Goal: Task Accomplishment & Management: Complete application form

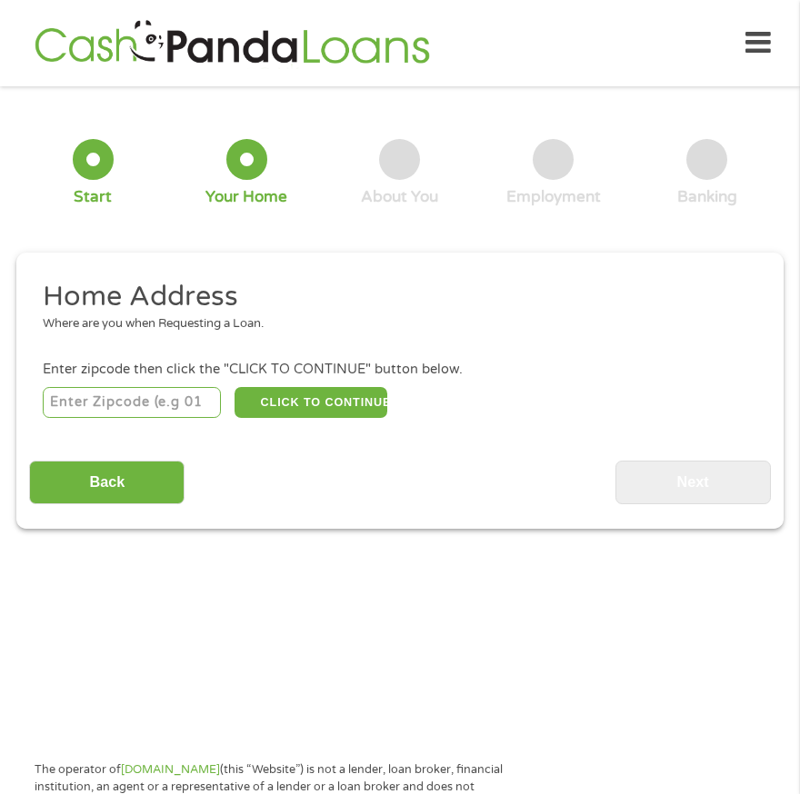
scroll to position [9, 0]
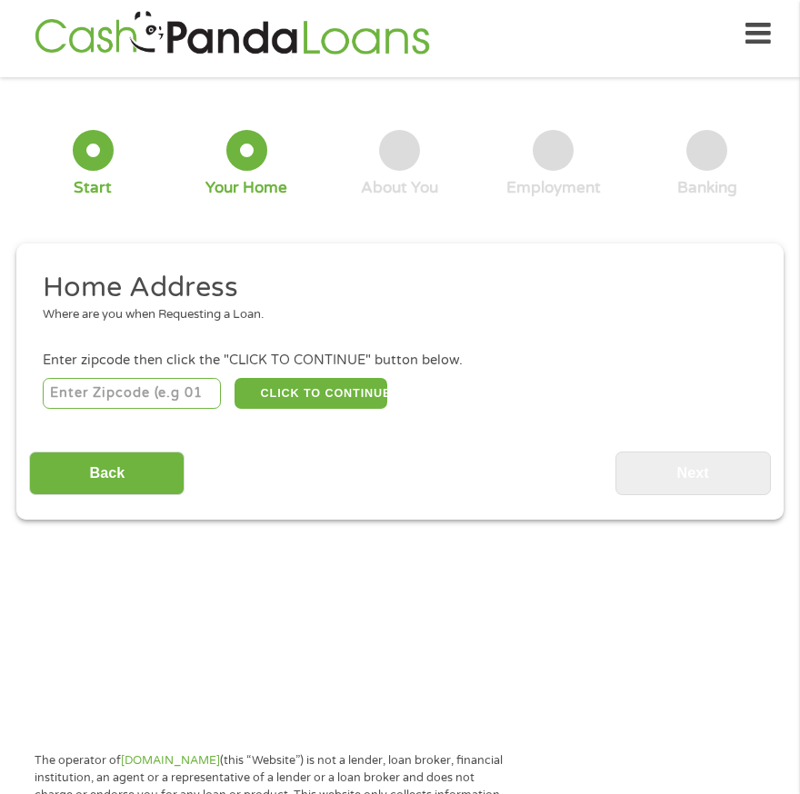
click at [97, 399] on input "number" at bounding box center [132, 393] width 179 height 31
type input "47265"
select select "[US_STATE]"
click at [290, 394] on button "CLICK TO CONTINUE" at bounding box center [311, 393] width 153 height 31
type input "47265"
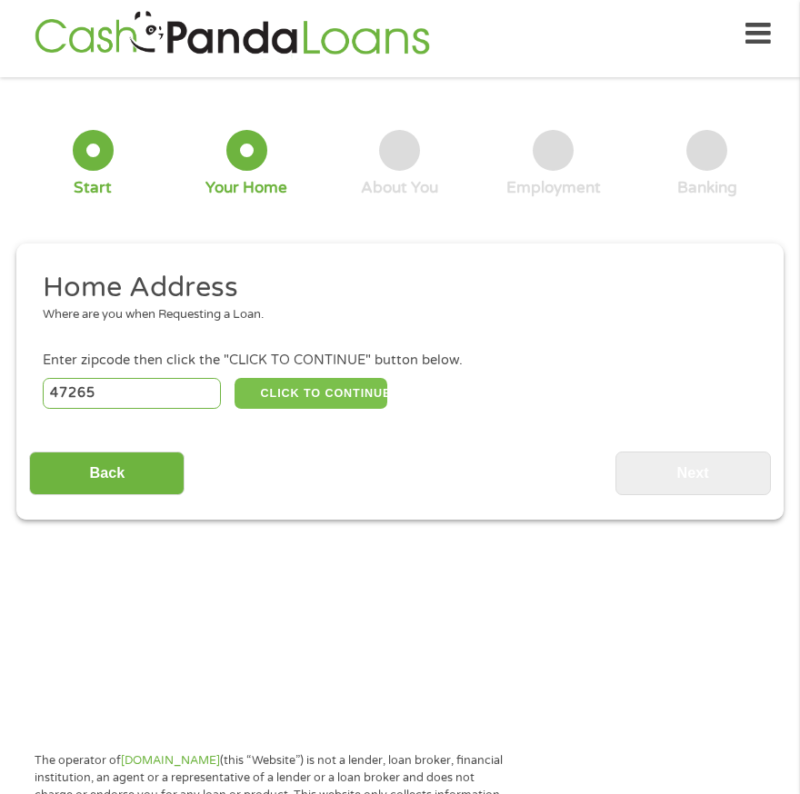
type input "[GEOGRAPHIC_DATA][PERSON_NAME]"
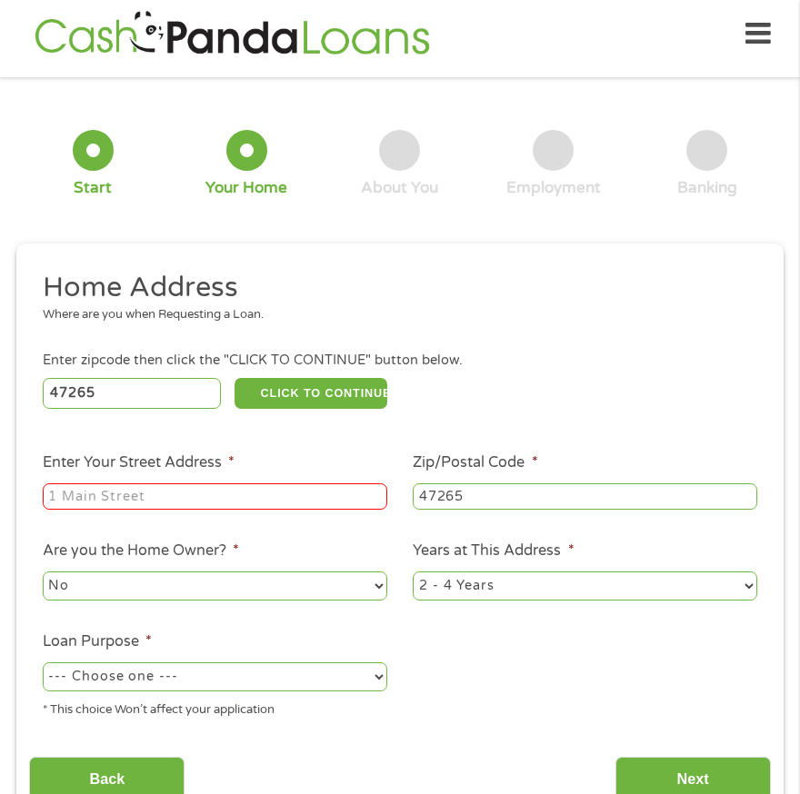
click at [235, 489] on input "Enter Your Street Address *" at bounding box center [215, 497] width 344 height 27
type input "[STREET_ADDRESS]"
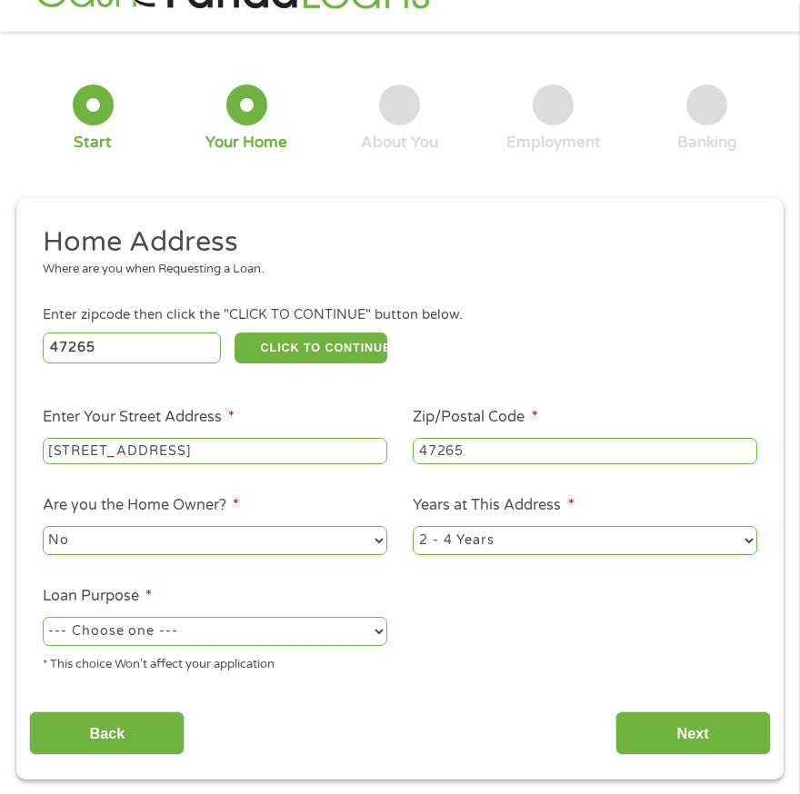
scroll to position [100, 0]
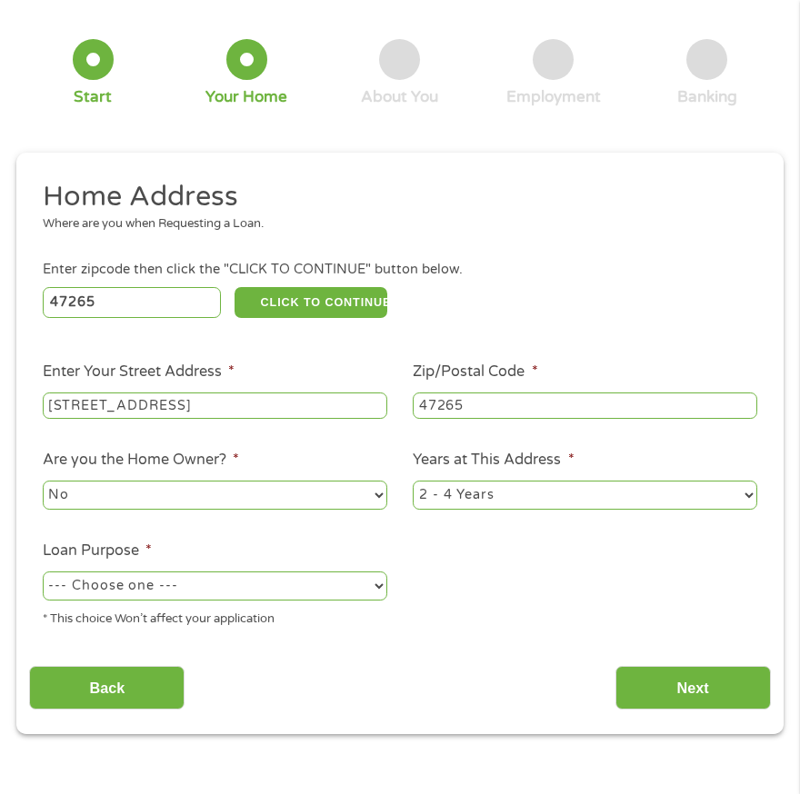
click at [249, 493] on select "No Yes" at bounding box center [215, 495] width 344 height 29
click at [472, 559] on ul "Home Address Where are you when Requesting a Loan. Enter zipcode then click the…" at bounding box center [399, 410] width 741 height 463
click at [267, 594] on select "--- Choose one --- Pay Bills Debt Consolidation Home Improvement Major Purchase…" at bounding box center [215, 586] width 344 height 29
click at [256, 494] on select "No Yes" at bounding box center [215, 495] width 344 height 29
select select "yes"
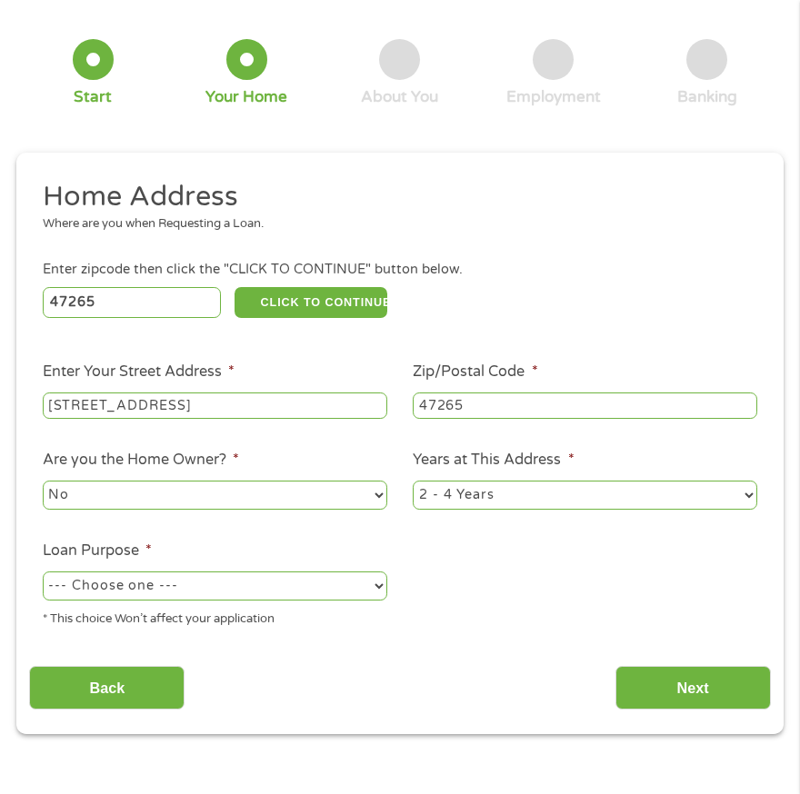
click at [43, 481] on select "No Yes" at bounding box center [215, 495] width 344 height 29
click at [584, 501] on select "1 Year or less 1 - 2 Years 2 - 4 Years Over 4 Years" at bounding box center [585, 495] width 344 height 29
select select "60months"
click at [413, 481] on select "1 Year or less 1 - 2 Years 2 - 4 Years Over 4 Years" at bounding box center [585, 495] width 344 height 29
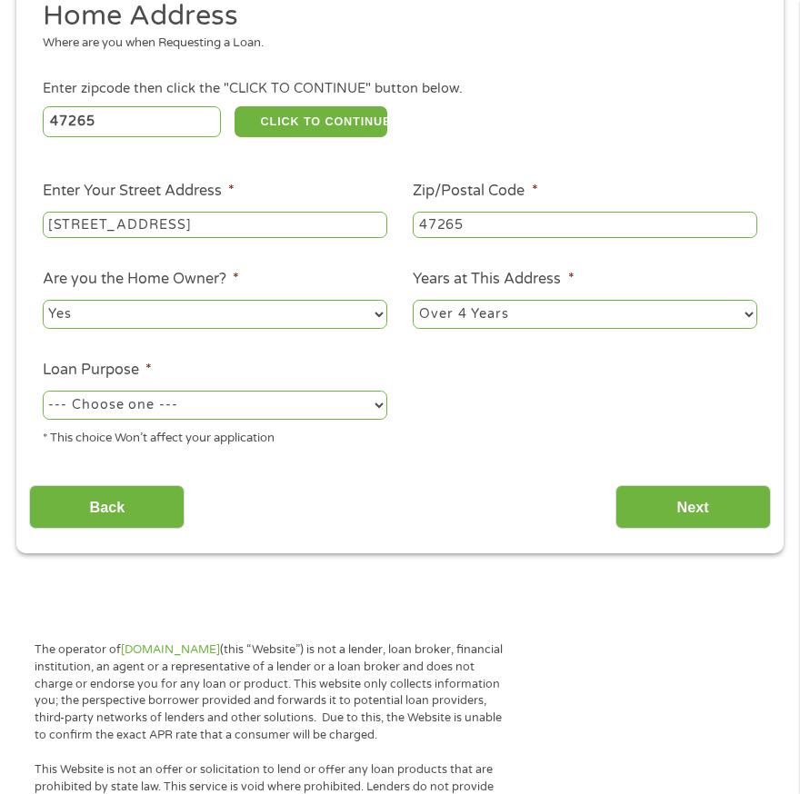
scroll to position [282, 0]
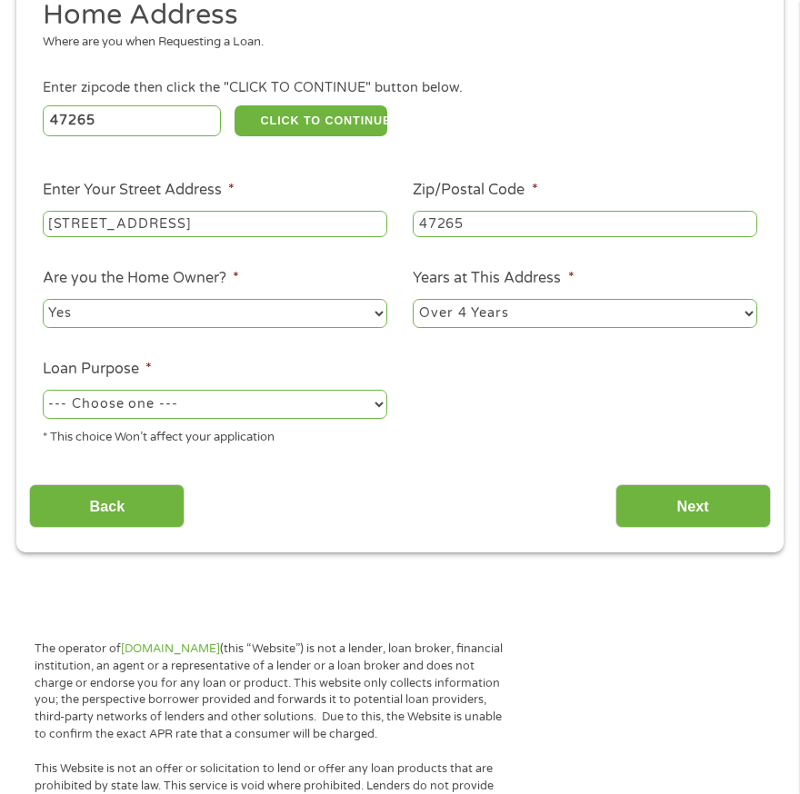
click at [304, 414] on select "--- Choose one --- Pay Bills Debt Consolidation Home Improvement Major Purchase…" at bounding box center [215, 404] width 344 height 29
select select "other"
click at [43, 390] on select "--- Choose one --- Pay Bills Debt Consolidation Home Improvement Major Purchase…" at bounding box center [215, 404] width 344 height 29
drag, startPoint x: 156, startPoint y: 505, endPoint x: 519, endPoint y: 495, distance: 362.8
click at [507, 497] on div "Back Next" at bounding box center [399, 500] width 741 height 57
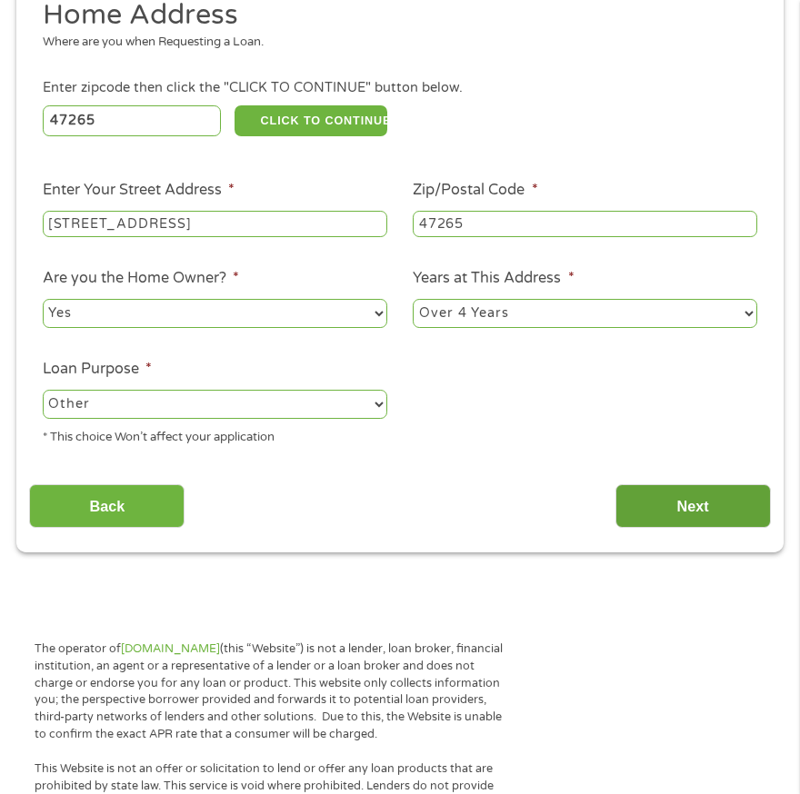
click at [658, 512] on input "Next" at bounding box center [692, 506] width 155 height 45
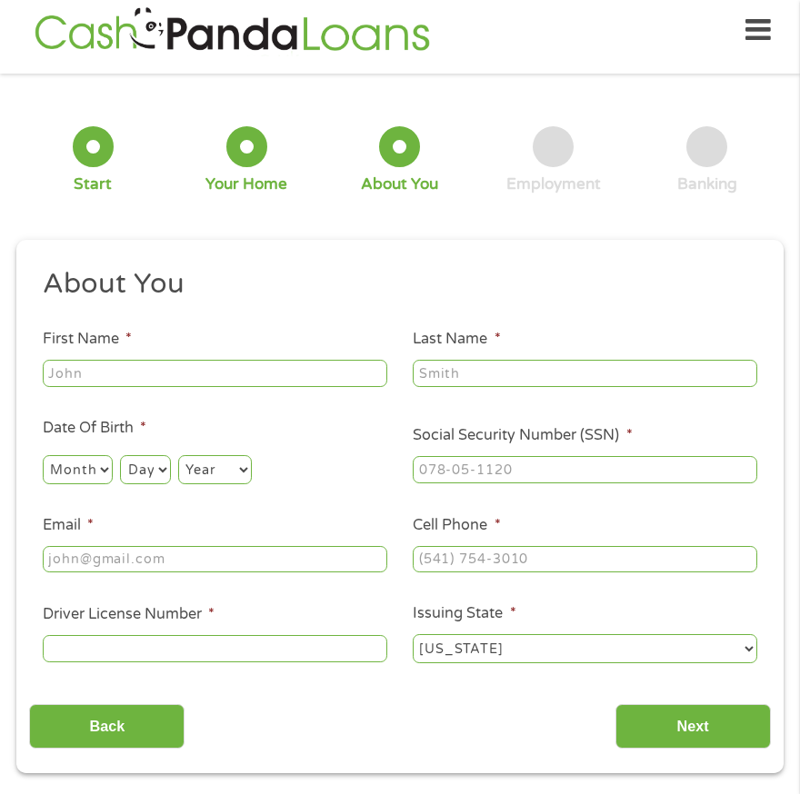
scroll to position [9, 0]
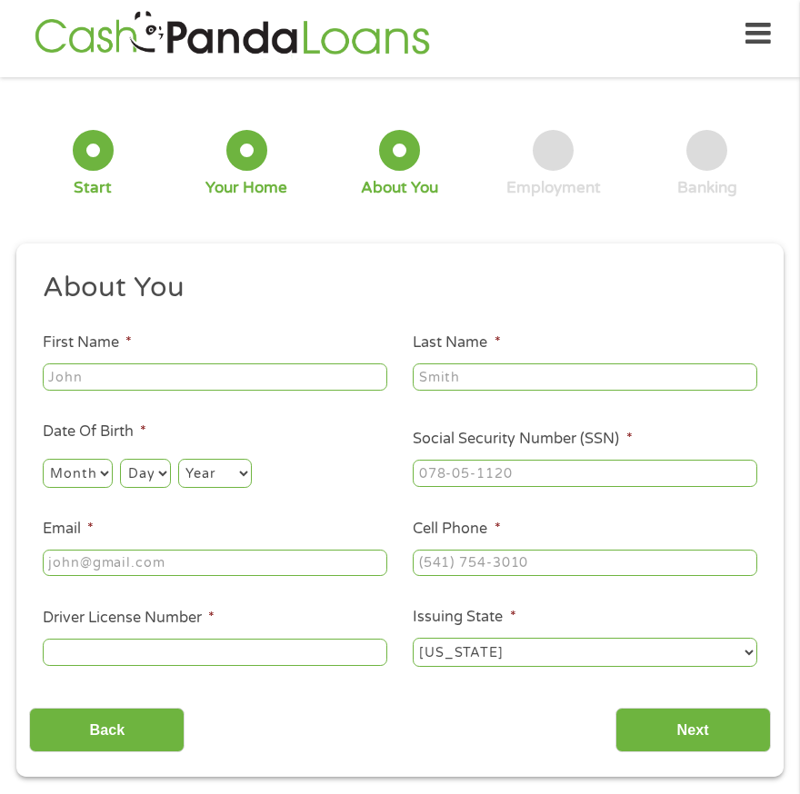
click at [194, 378] on input "First Name *" at bounding box center [215, 377] width 344 height 27
type input "[PERSON_NAME]"
type input "[PERSON_NAME][EMAIL_ADDRESS][PERSON_NAME][DOMAIN_NAME]"
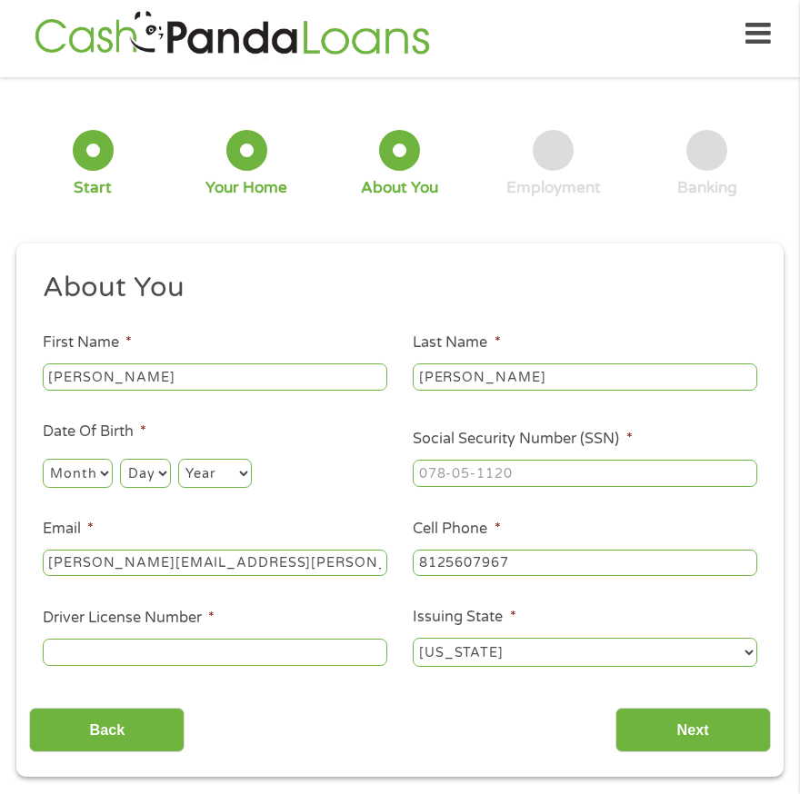
type input "[PHONE_NUMBER]"
click at [109, 470] on select "Month 1 2 3 4 5 6 7 8 9 10 11 12" at bounding box center [78, 473] width 70 height 29
select select "6"
click at [43, 459] on select "Month 1 2 3 4 5 6 7 8 9 10 11 12" at bounding box center [78, 473] width 70 height 29
click at [152, 474] on select "Day 1 2 3 4 5 6 7 8 9 10 11 12 13 14 15 16 17 18 19 20 21 22 23 24 25 26 27 28 …" at bounding box center [145, 473] width 50 height 29
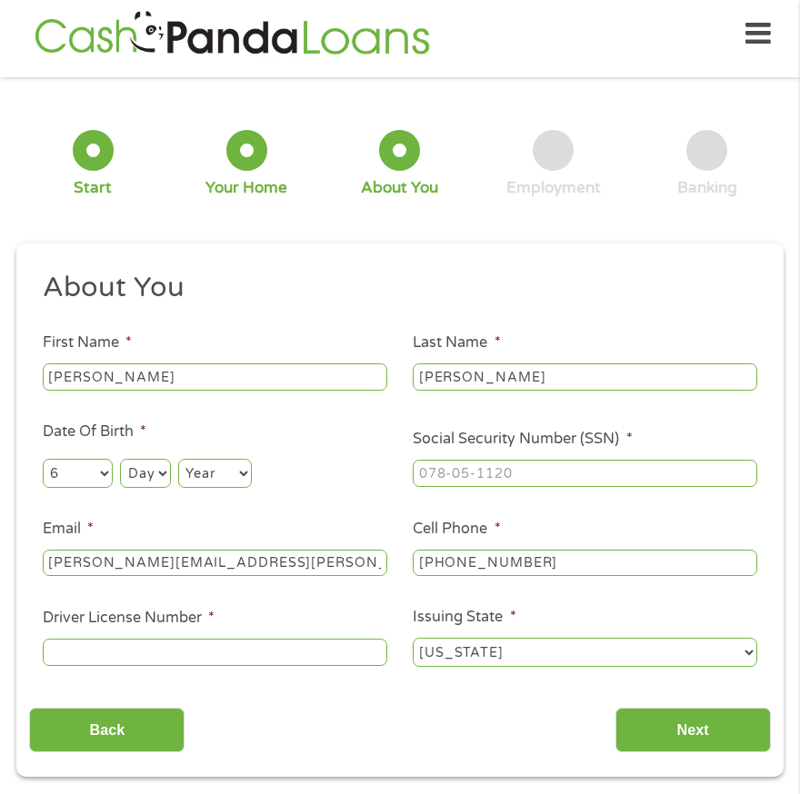
select select "12"
click at [120, 459] on select "Day 1 2 3 4 5 6 7 8 9 10 11 12 13 14 15 16 17 18 19 20 21 22 23 24 25 26 27 28 …" at bounding box center [145, 473] width 50 height 29
click at [219, 475] on select "Year [DATE] 2006 2005 2004 2003 2002 2001 2000 1999 1998 1997 1996 1995 1994 19…" at bounding box center [215, 473] width 74 height 29
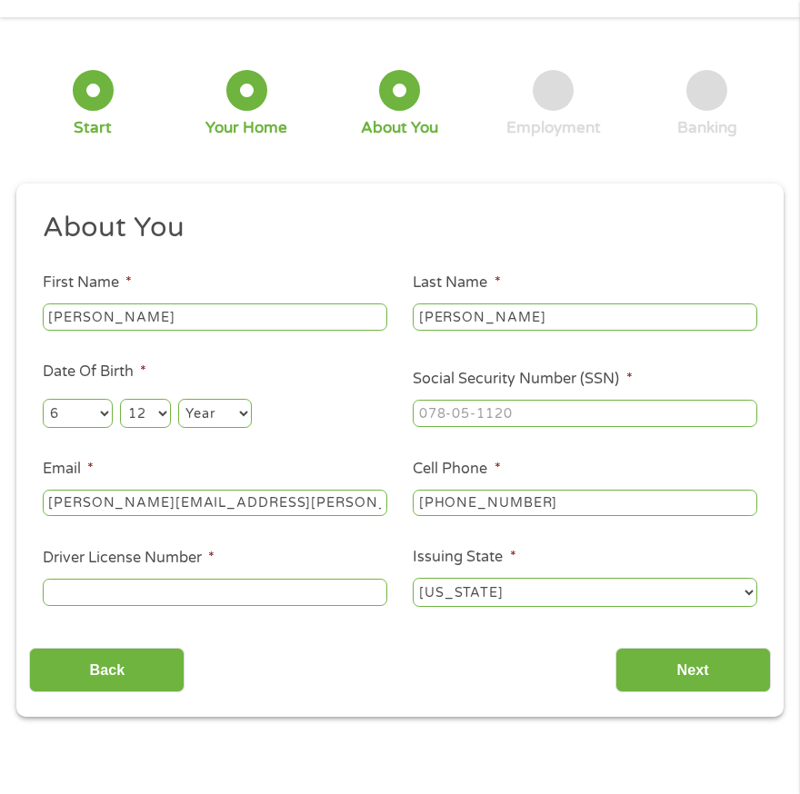
scroll to position [100, 0]
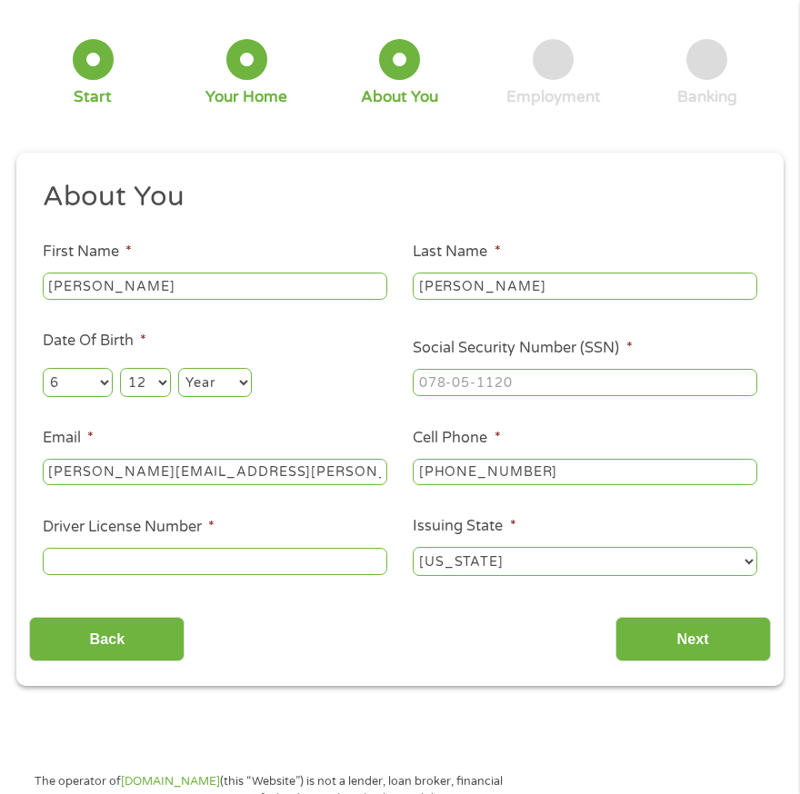
click at [203, 373] on select "Year [DATE] 2006 2005 2004 2003 2002 2001 2000 1999 1998 1997 1996 1995 1994 19…" at bounding box center [215, 382] width 74 height 29
select select "1971"
click at [178, 368] on select "Year [DATE] 2006 2005 2004 2003 2002 2001 2000 1999 1998 1997 1996 1995 1994 19…" at bounding box center [215, 382] width 74 height 29
click at [514, 392] on input "___-__-____" at bounding box center [585, 382] width 344 height 27
type input "310-74-0826"
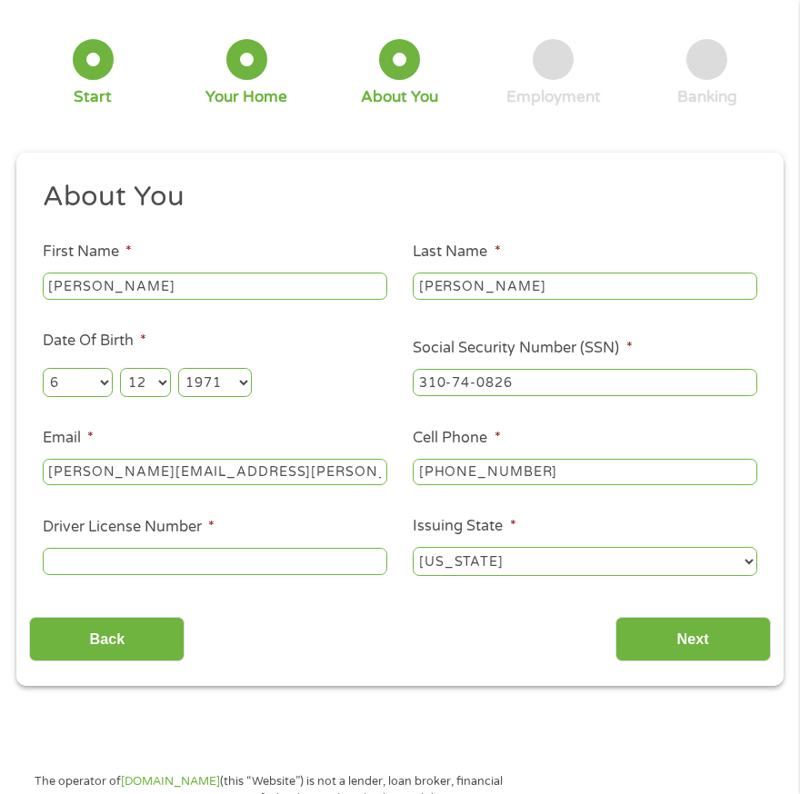
click at [261, 553] on input "Driver License Number *" at bounding box center [215, 561] width 344 height 27
type input "8929293764"
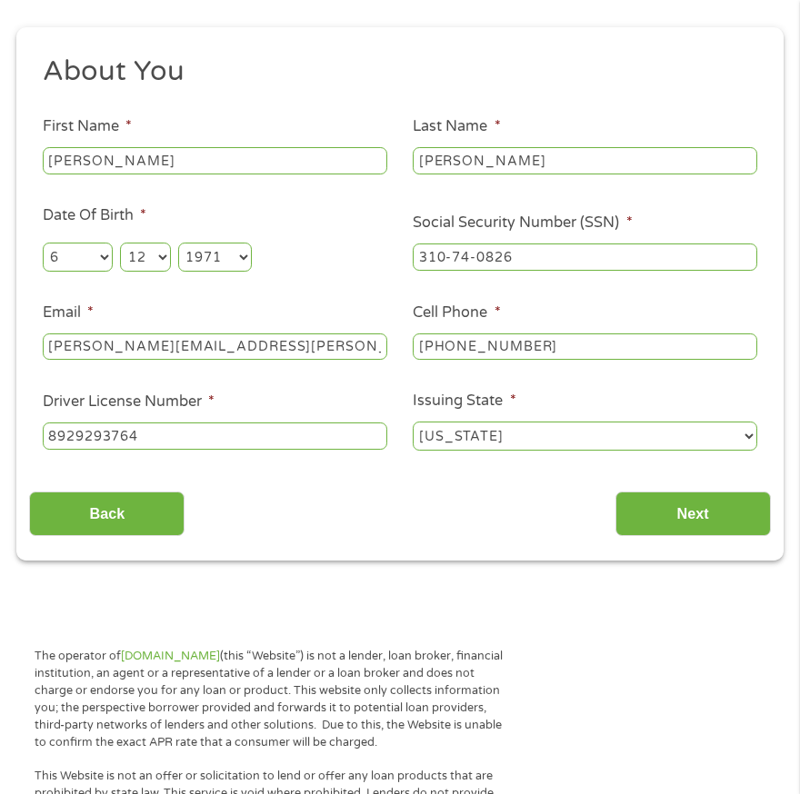
scroll to position [273, 0]
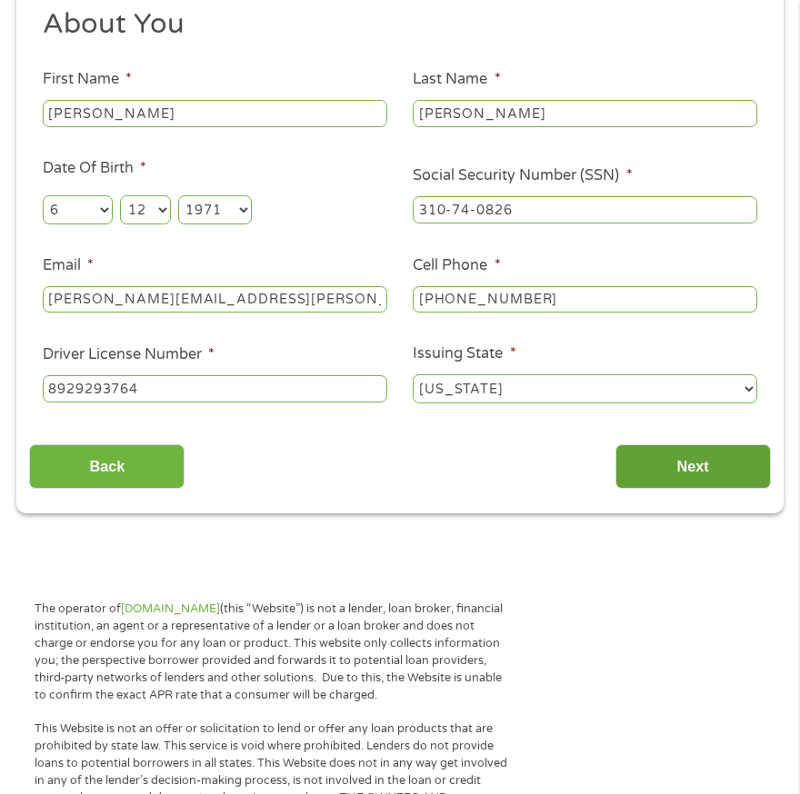
click at [695, 468] on input "Next" at bounding box center [692, 466] width 155 height 45
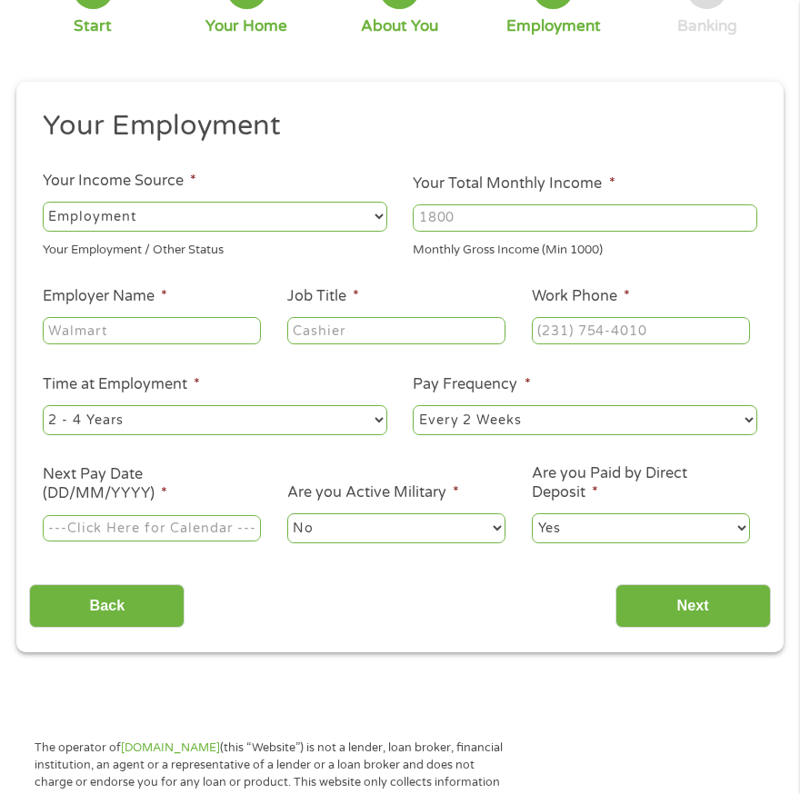
scroll to position [191, 0]
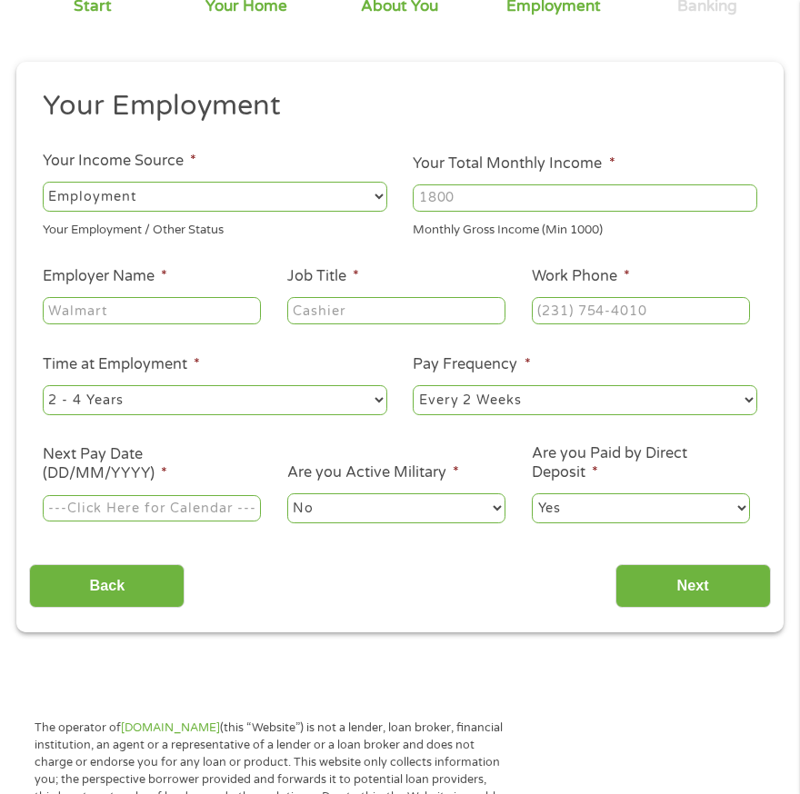
click at [192, 204] on select "--- Choose one --- Employment [DEMOGRAPHIC_DATA] Benefits" at bounding box center [215, 196] width 344 height 29
click at [43, 182] on select "--- Choose one --- Employment [DEMOGRAPHIC_DATA] Benefits" at bounding box center [215, 196] width 344 height 29
click at [497, 196] on input "Your Total Monthly Income *" at bounding box center [585, 198] width 344 height 27
click at [745, 205] on input "1000" at bounding box center [585, 198] width 344 height 27
click at [745, 195] on input "1001" at bounding box center [585, 198] width 344 height 27
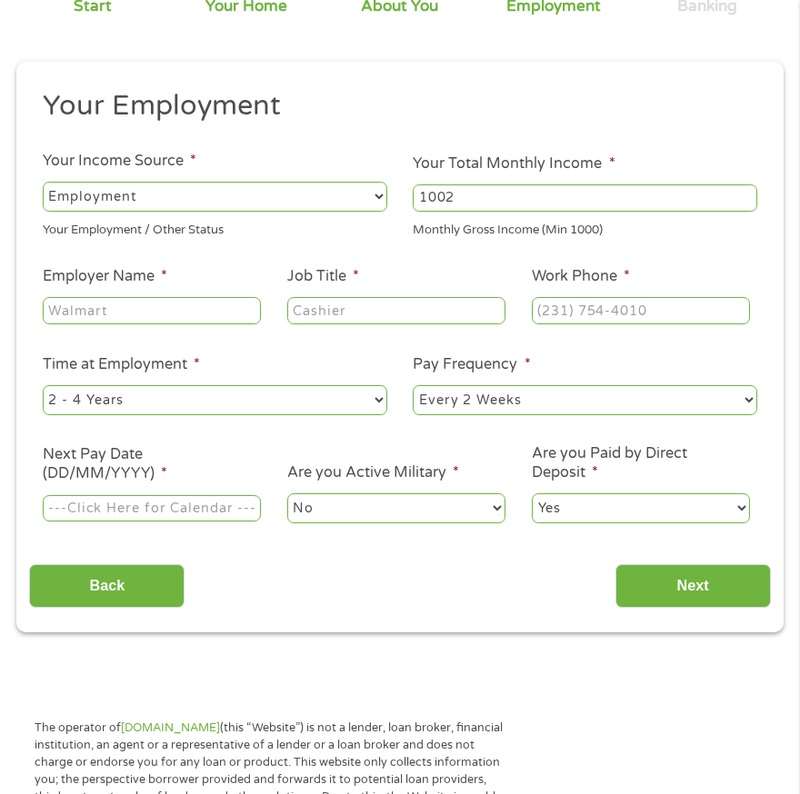
click at [745, 195] on input "1002" at bounding box center [585, 198] width 344 height 27
click at [745, 195] on input "1003" at bounding box center [585, 198] width 344 height 27
click at [745, 195] on input "1004" at bounding box center [585, 198] width 344 height 27
click at [745, 195] on input "1007" at bounding box center [585, 198] width 344 height 27
drag, startPoint x: 605, startPoint y: 201, endPoint x: 367, endPoint y: 217, distance: 238.7
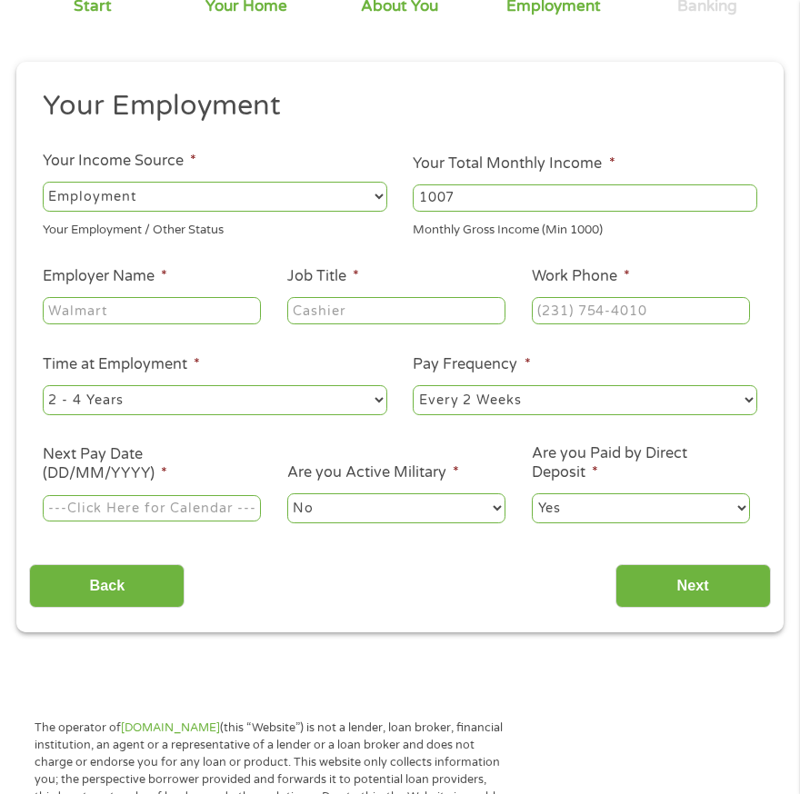
click at [367, 218] on ul "Your Employment Your Income Source * --- Choose one --- Employment [DEMOGRAPHIC…" at bounding box center [399, 314] width 741 height 452
type input "3"
type input "3000"
click at [215, 314] on input "Employer Name *" at bounding box center [152, 310] width 218 height 27
type input "AAM"
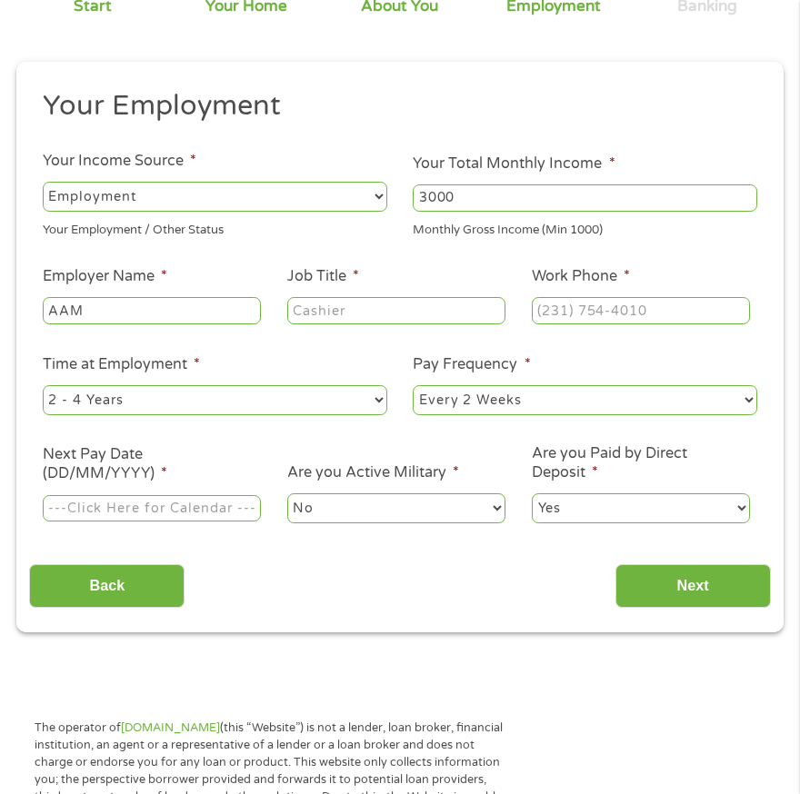
click at [363, 315] on input "Job Title *" at bounding box center [396, 310] width 218 height 27
type input "Forger"
click at [614, 309] on input "(___) ___-____" at bounding box center [641, 310] width 218 height 27
type input "[PHONE_NUMBER]"
click at [555, 401] on select "--- Choose one --- Every 2 Weeks Every Week Monthly Semi-Monthly" at bounding box center [585, 399] width 344 height 29
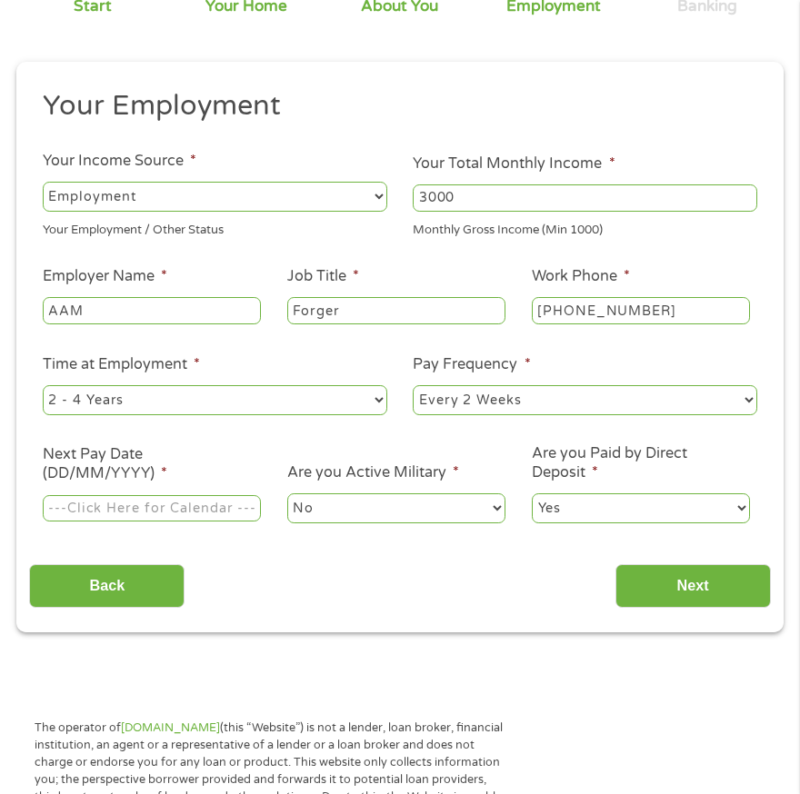
select select "weekly"
click at [413, 385] on select "--- Choose one --- Every 2 Weeks Every Week Monthly Semi-Monthly" at bounding box center [585, 399] width 344 height 29
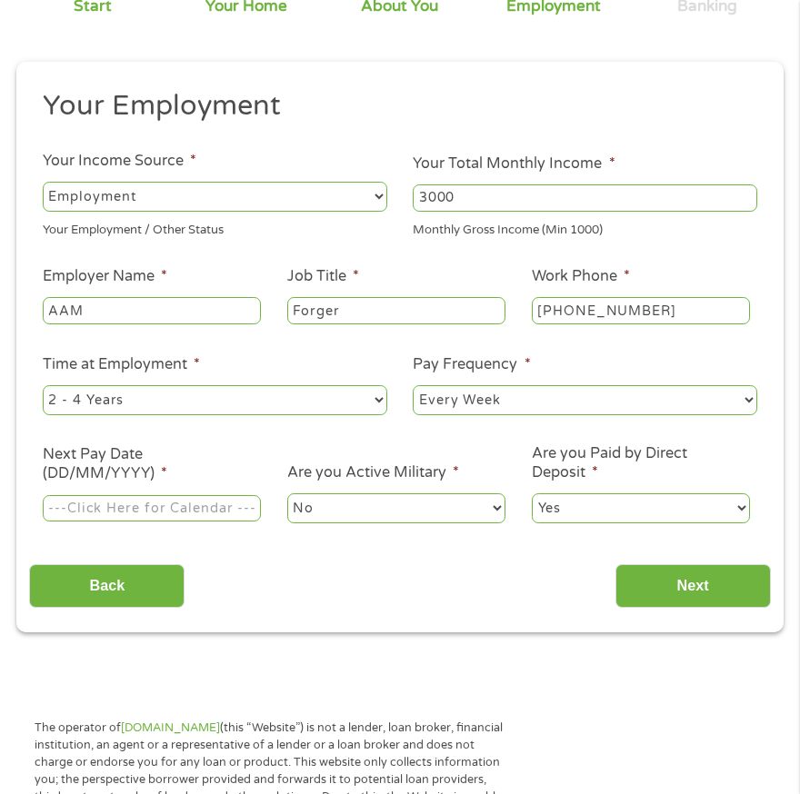
click at [163, 509] on input "Next Pay Date (DD/MM/YYYY) *" at bounding box center [152, 508] width 218 height 27
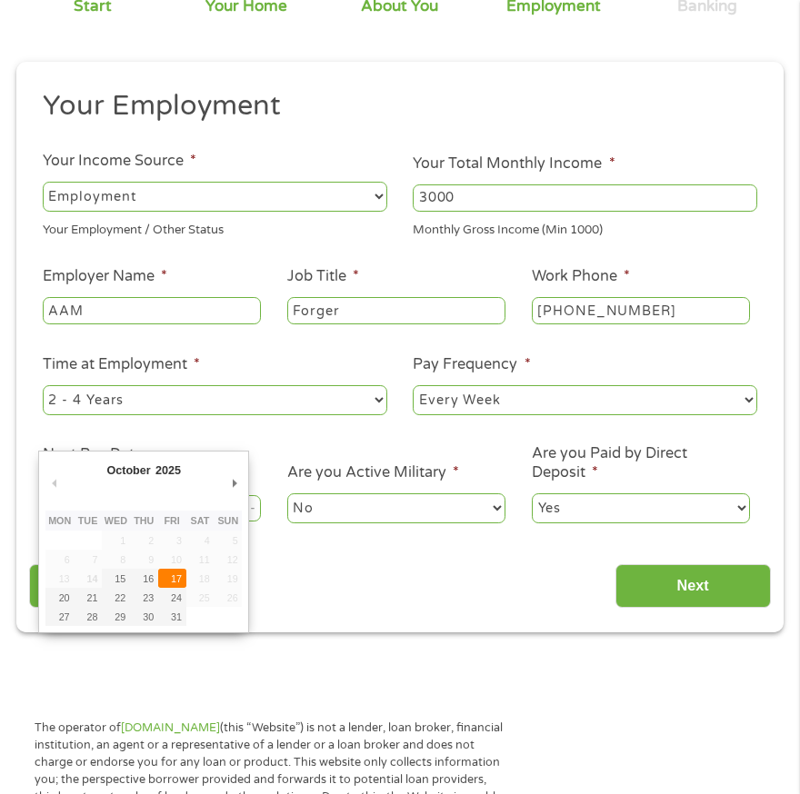
type input "[DATE]"
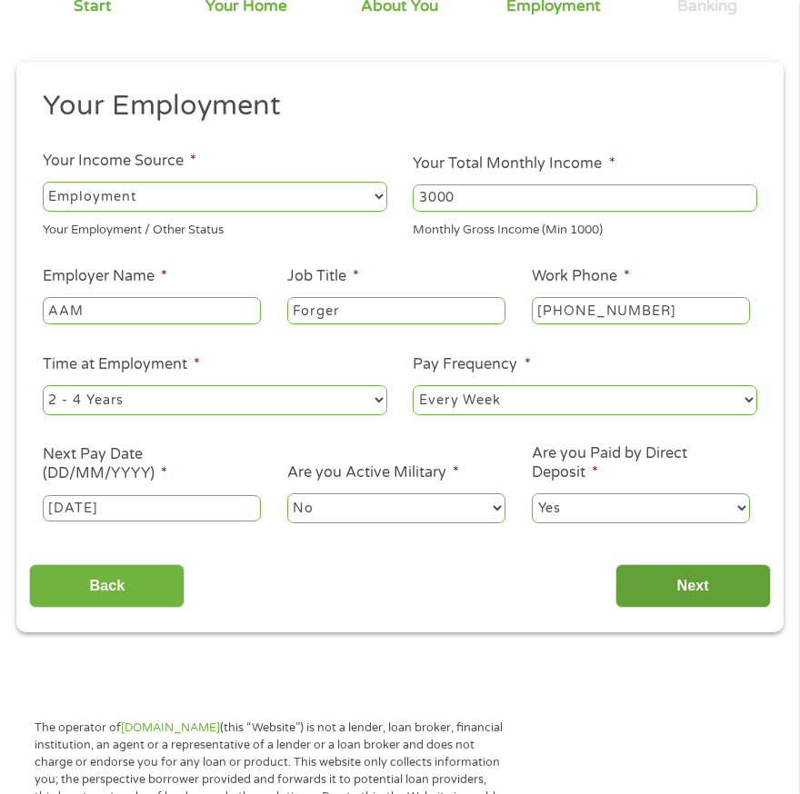
click at [678, 595] on input "Next" at bounding box center [692, 586] width 155 height 45
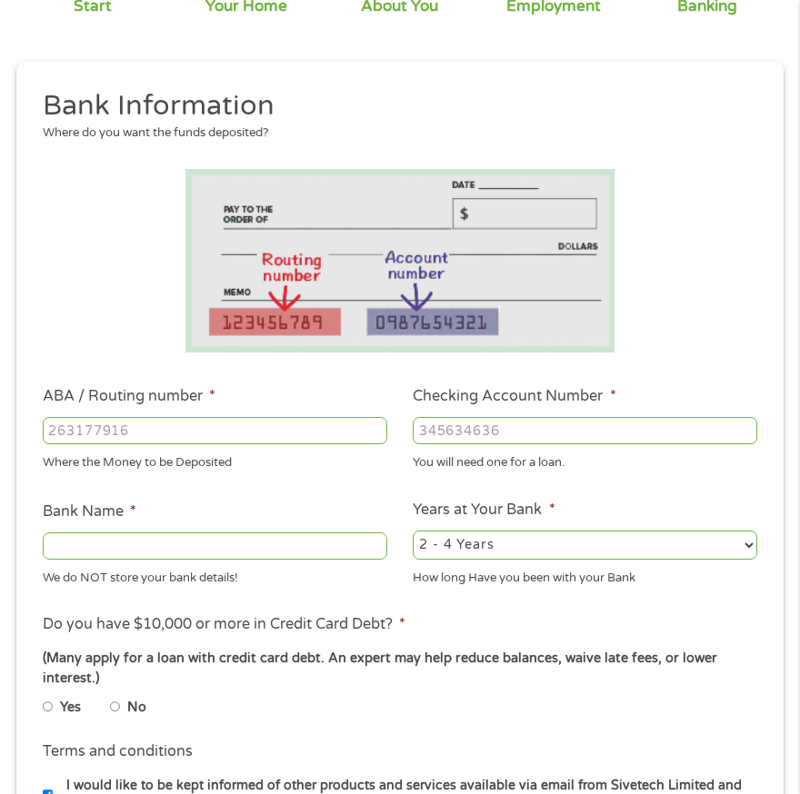
click at [195, 433] on input "ABA / Routing number *" at bounding box center [215, 430] width 344 height 27
click at [55, 431] on input "-83904563" at bounding box center [215, 430] width 344 height 27
type input "083904563"
type input "GERMAN AMERICAN BANCORP"
type input "083904563"
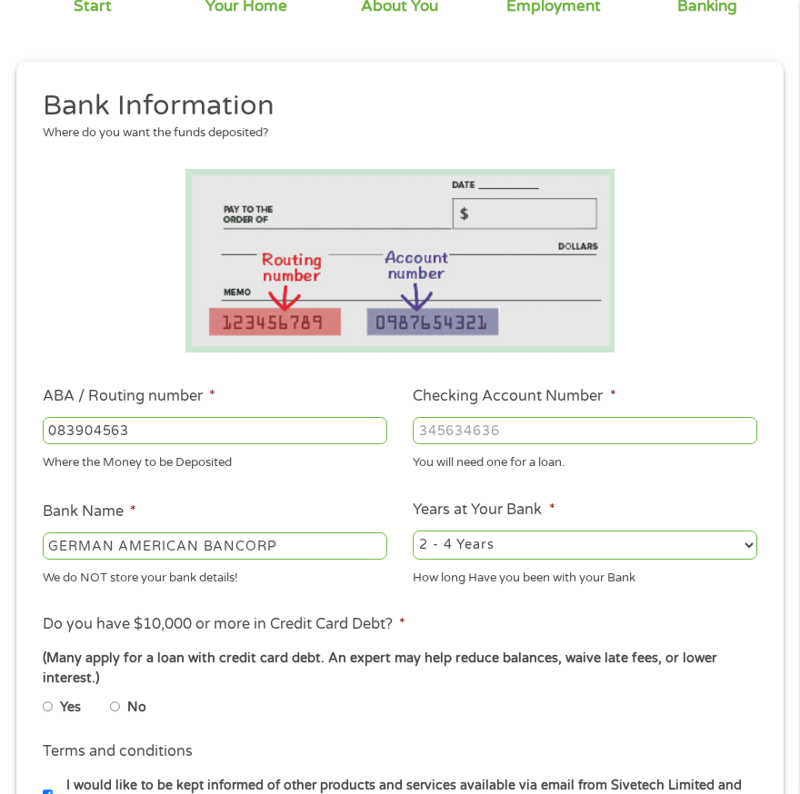
click at [523, 429] on input "Checking Account Number *" at bounding box center [585, 430] width 344 height 27
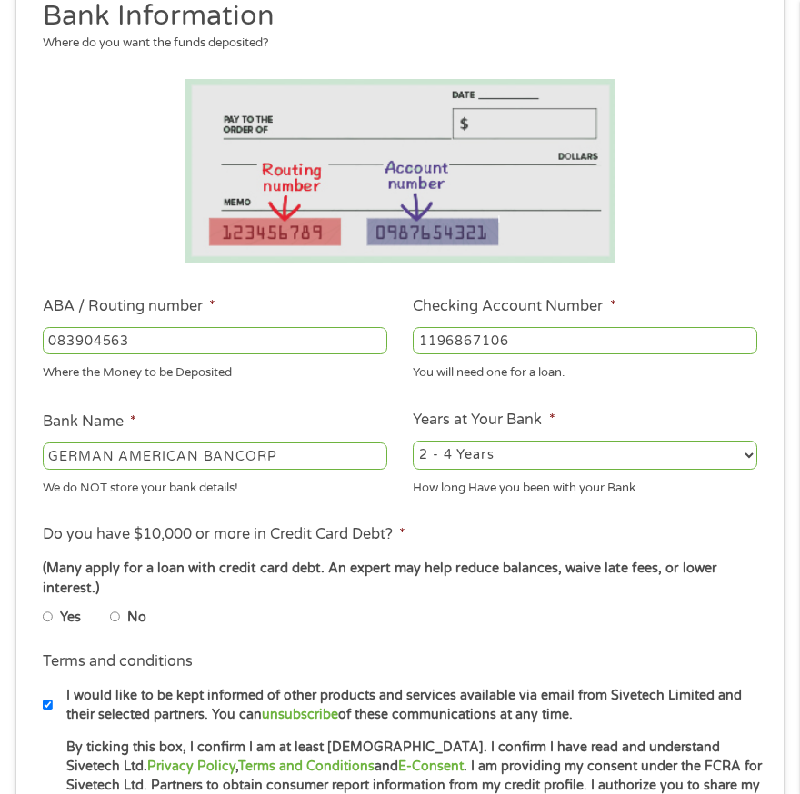
scroll to position [282, 0]
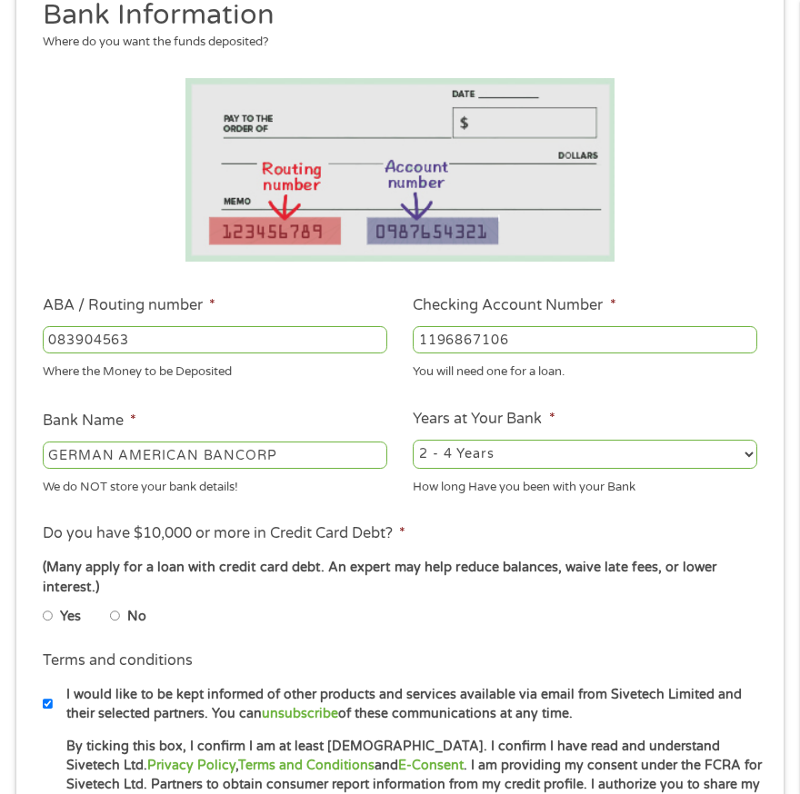
type input "1196867106"
click at [514, 449] on select "2 - 4 Years 6 - 12 Months 1 - 2 Years Over 4 Years" at bounding box center [585, 454] width 344 height 29
select select "60months"
click at [413, 440] on select "2 - 4 Years 6 - 12 Months 1 - 2 Years Over 4 Years" at bounding box center [585, 454] width 344 height 29
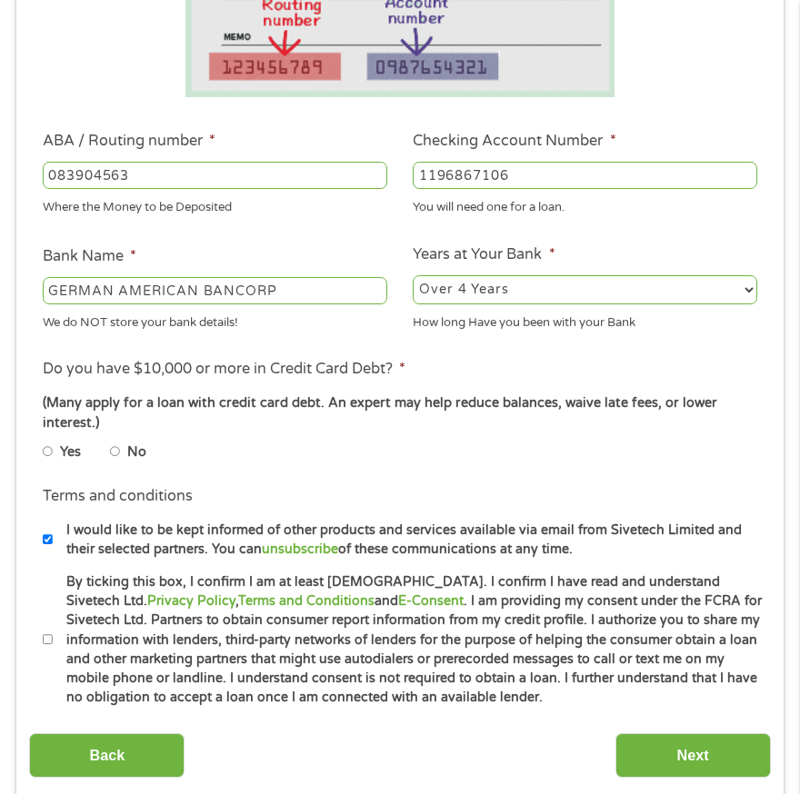
scroll to position [464, 0]
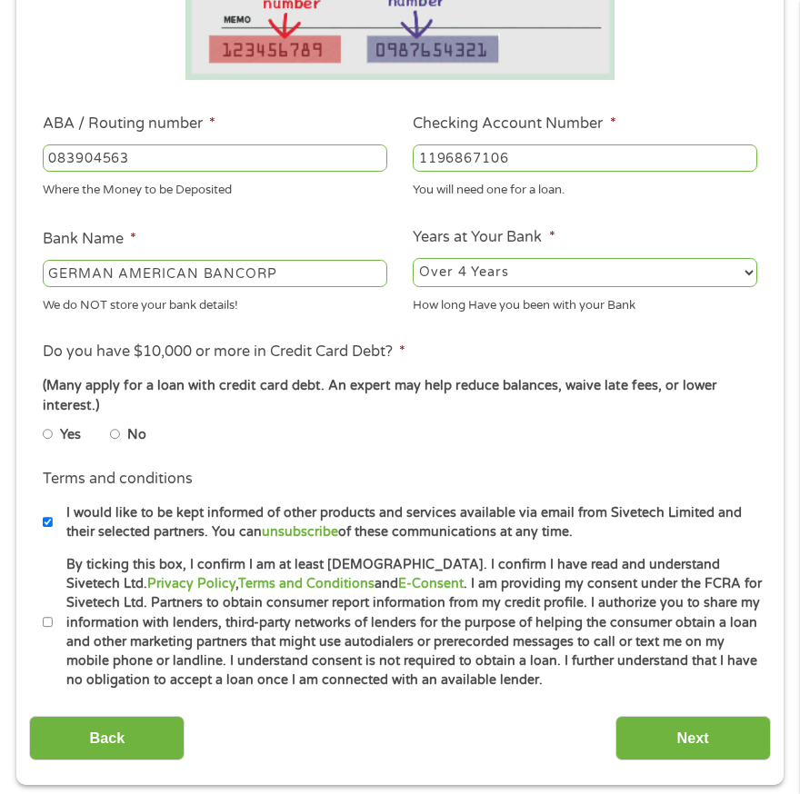
click at [120, 434] on input "No" at bounding box center [115, 435] width 11 height 22
radio input "true"
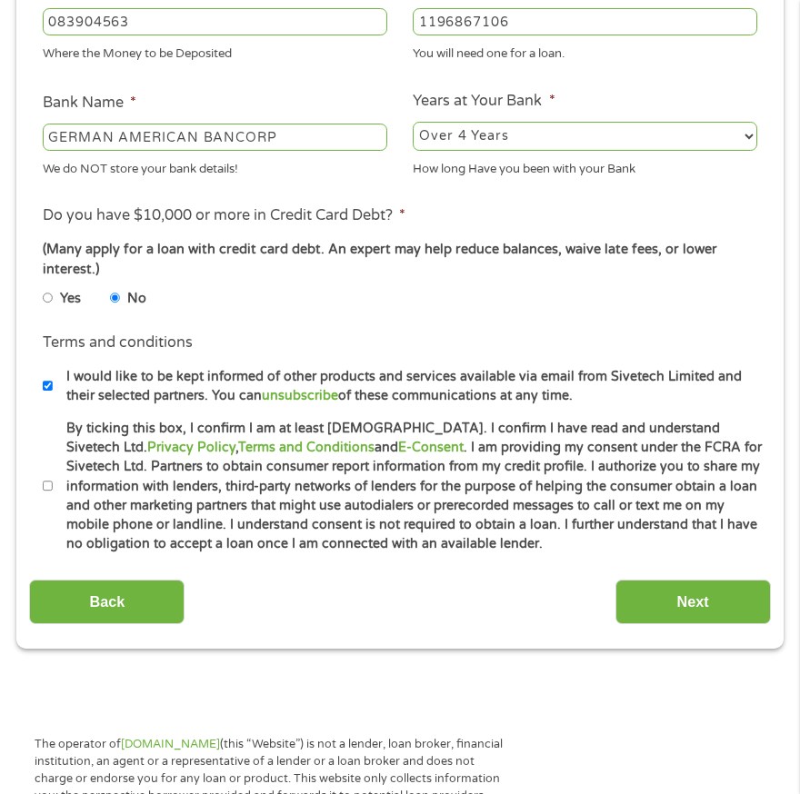
scroll to position [645, 0]
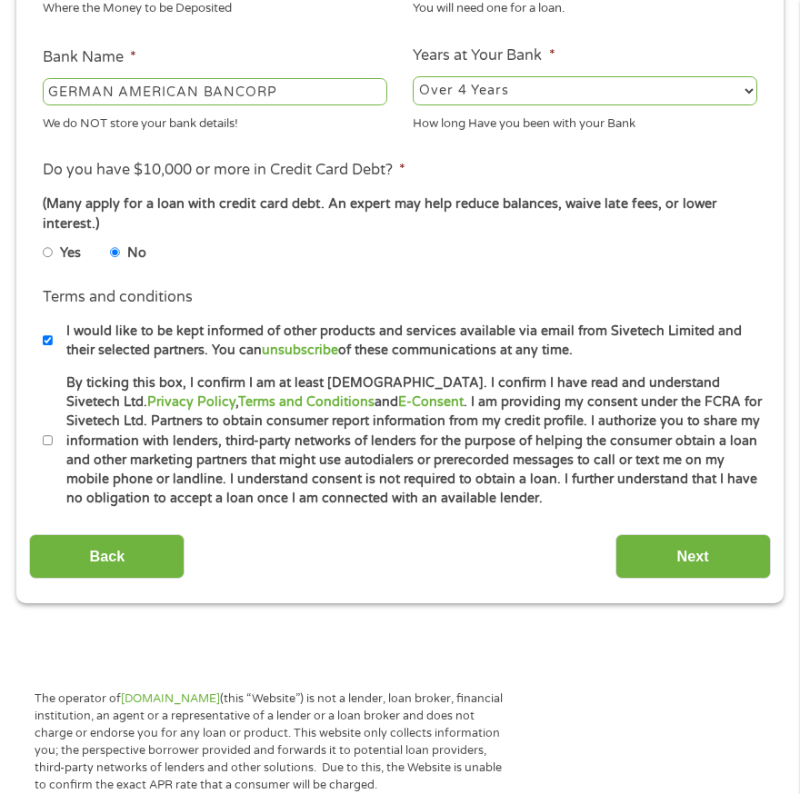
click at [58, 439] on label "By ticking this box, I confirm I am at least [DEMOGRAPHIC_DATA]. I confirm I ha…" at bounding box center [410, 441] width 714 height 135
click at [54, 439] on input "By ticking this box, I confirm I am at least [DEMOGRAPHIC_DATA]. I confirm I ha…" at bounding box center [48, 441] width 11 height 22
checkbox input "true"
click at [695, 544] on input "Next" at bounding box center [692, 556] width 155 height 45
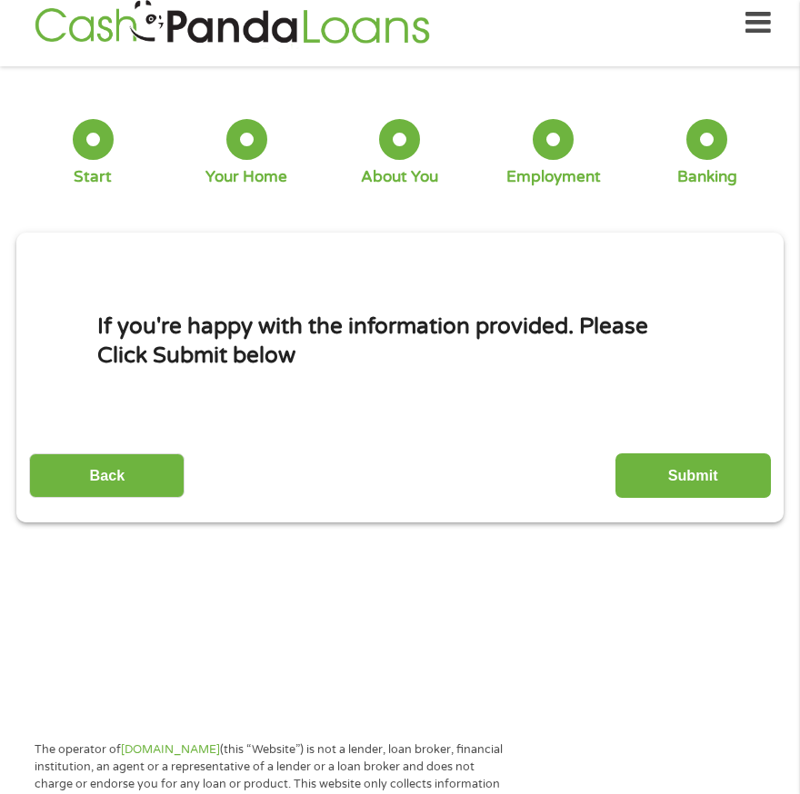
scroll to position [9, 0]
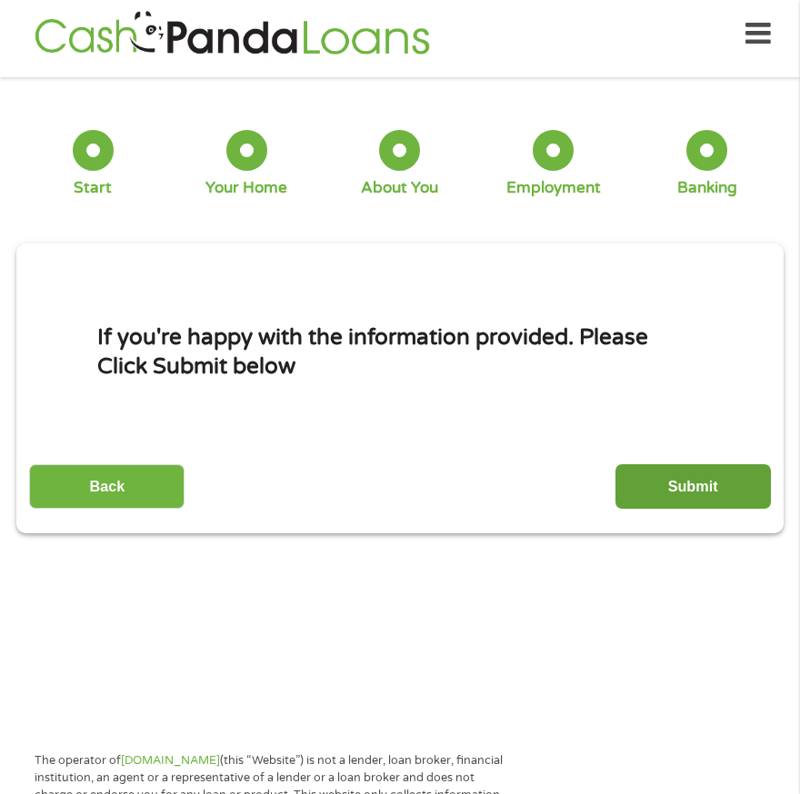
click at [682, 484] on input "Submit" at bounding box center [692, 486] width 155 height 45
